Goal: Communication & Community: Connect with others

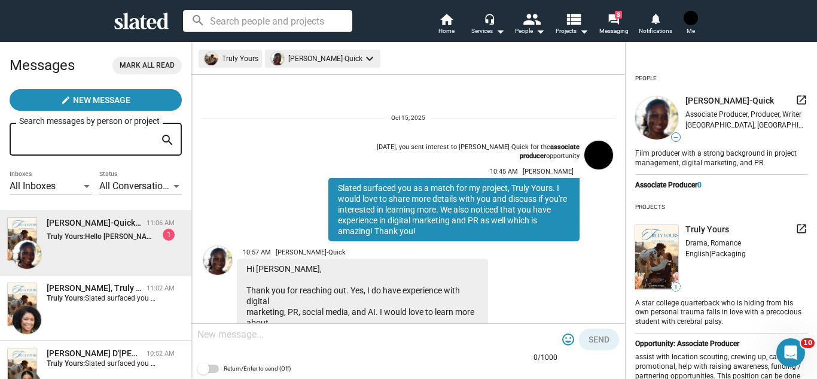
scroll to position [262, 0]
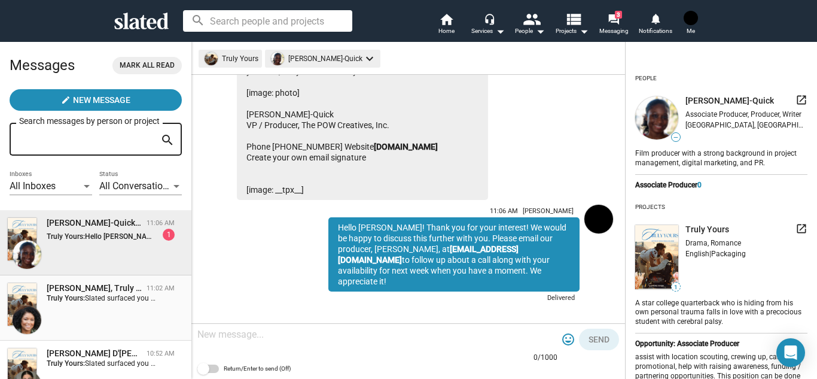
click at [75, 297] on strong "Truly Yours:" at bounding box center [66, 298] width 38 height 8
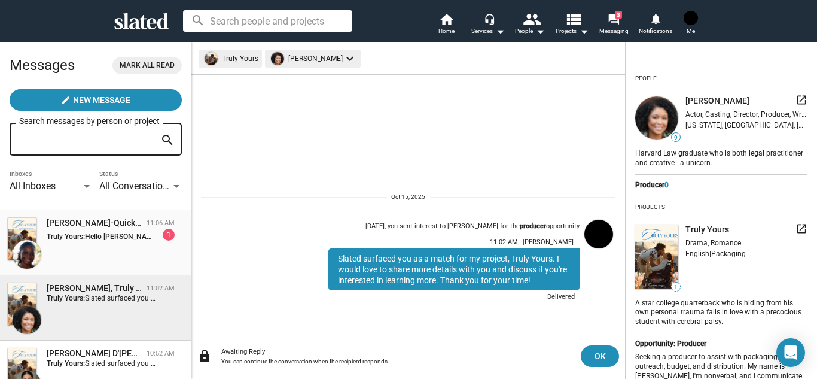
click at [107, 215] on span "Bianca Garrison-Quick, Truly Yours 11:06 AM Truly Yours: Hello Bianca! Thank yo…" at bounding box center [95, 242] width 191 height 65
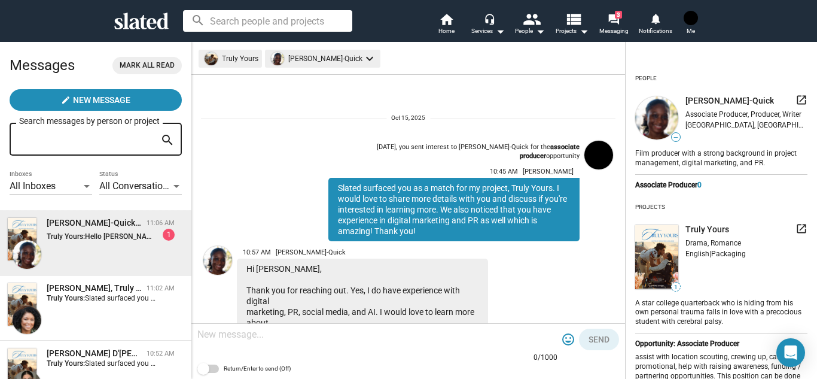
scroll to position [262, 0]
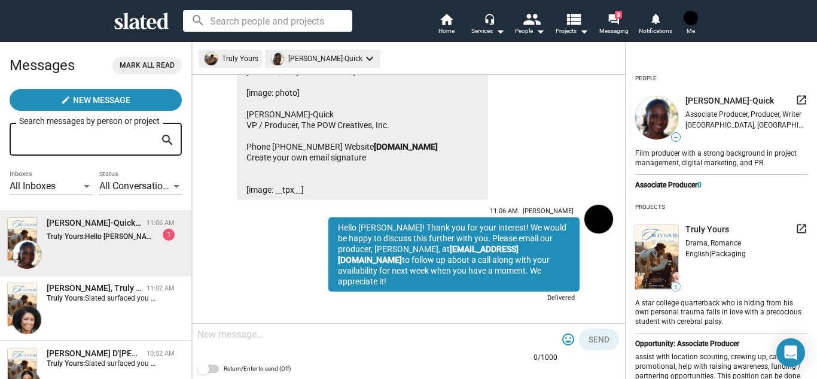
click at [515, 175] on div "10:57 AM Bianca Garrison-Quick Hi Jessica, Thank you for reaching out. Yes, I d…" at bounding box center [380, 89] width 287 height 221
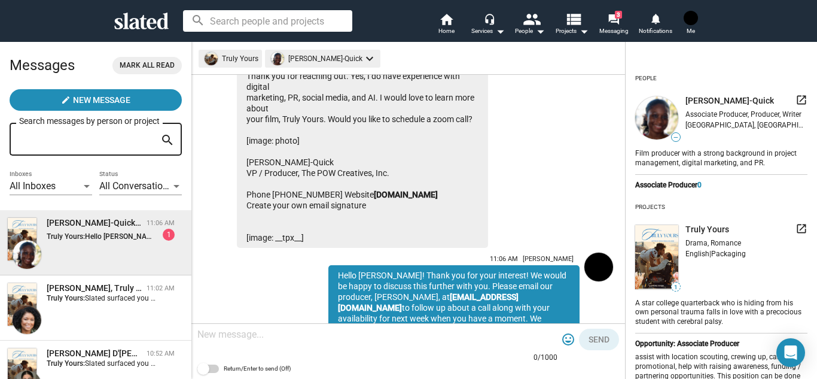
scroll to position [190, 0]
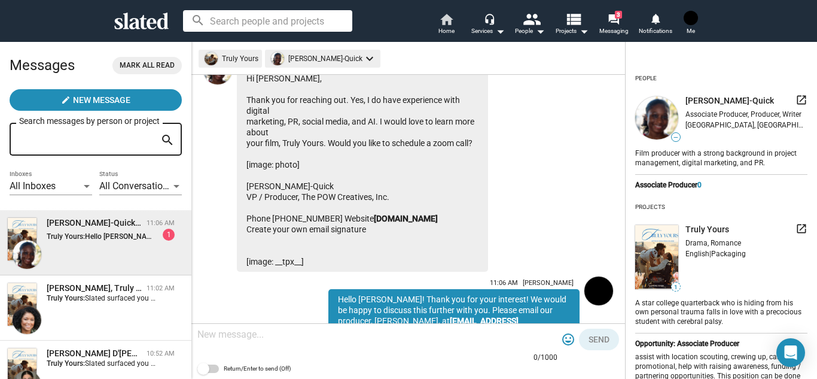
click at [456, 22] on link "home Home" at bounding box center [446, 25] width 42 height 26
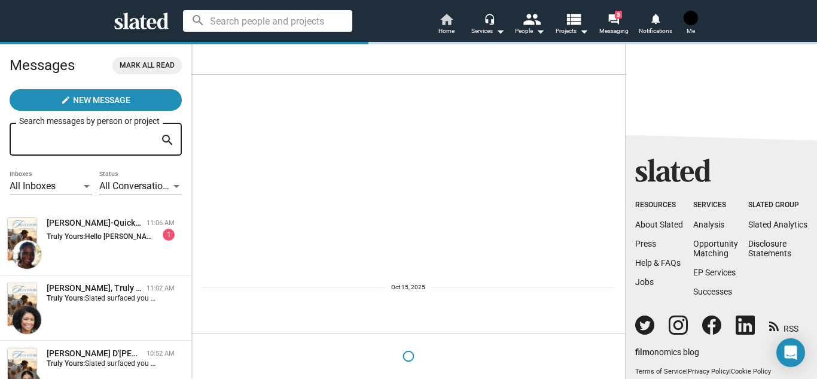
scroll to position [0, 0]
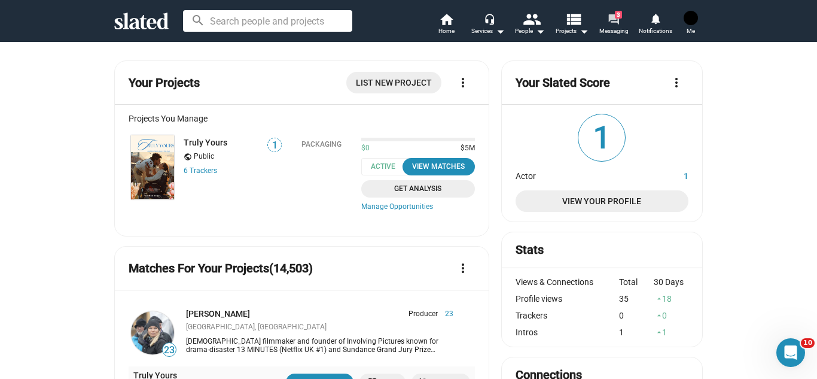
click at [621, 14] on link "forum 3 Messaging" at bounding box center [614, 25] width 42 height 26
